Goal: Find specific page/section: Find specific page/section

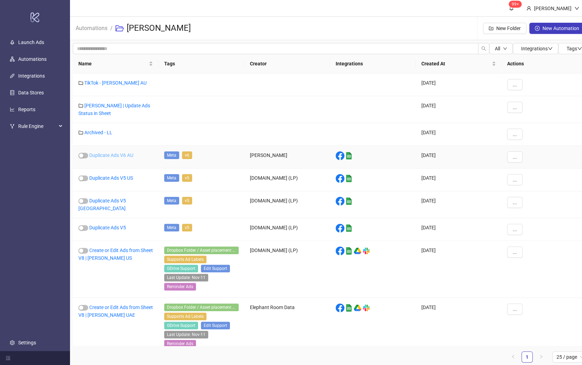
click at [108, 153] on link "Duplicate Ads V6 AU" at bounding box center [111, 156] width 44 height 6
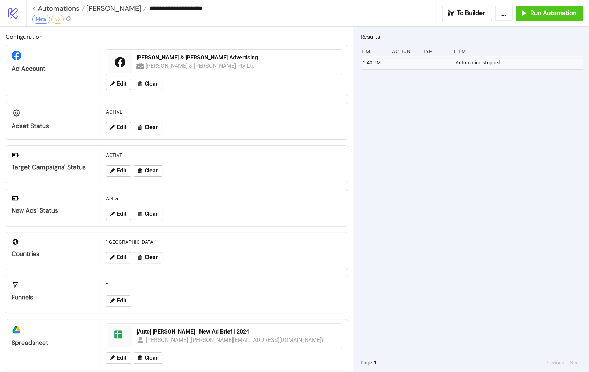
scroll to position [50, 0]
